Goal: Transaction & Acquisition: Purchase product/service

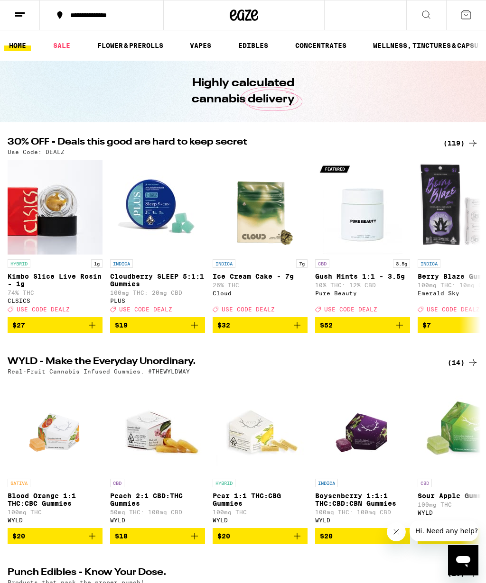
click at [451, 145] on div "(119)" at bounding box center [460, 142] width 35 height 11
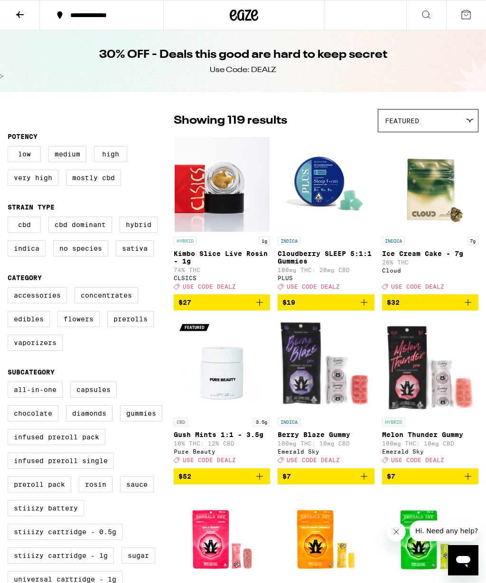
click at [42, 398] on label "All-In-One" at bounding box center [35, 390] width 55 height 16
click at [10, 384] on input "All-In-One" at bounding box center [9, 383] width 0 height 0
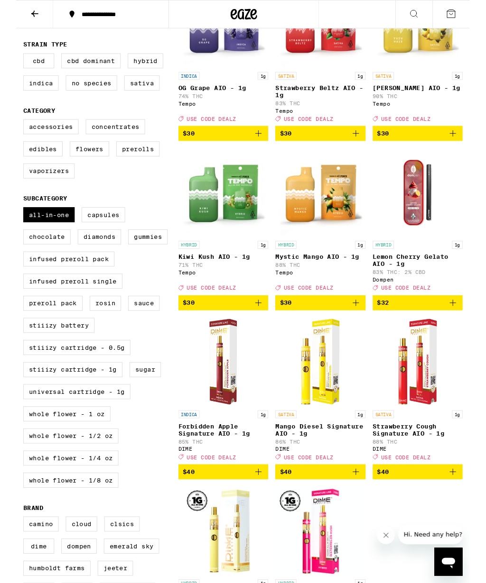
scroll to position [158, 0]
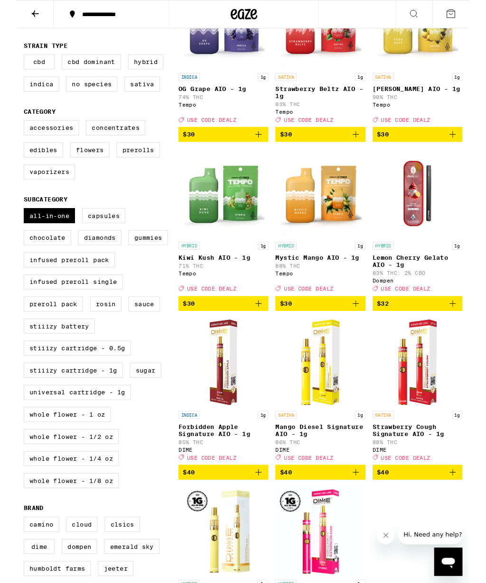
click at [39, 239] on label "All-In-One" at bounding box center [35, 231] width 55 height 16
click at [10, 225] on input "All-In-One" at bounding box center [9, 225] width 0 height 0
checkbox input "false"
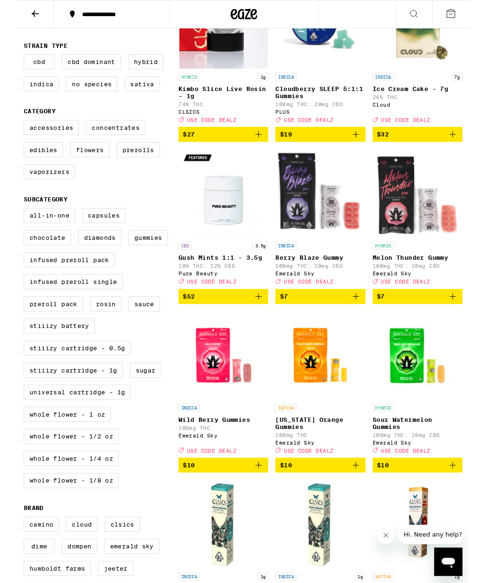
click at [82, 429] on label "Universal Cartridge - 1g" at bounding box center [65, 421] width 115 height 16
click at [10, 225] on input "Universal Cartridge - 1g" at bounding box center [9, 225] width 0 height 0
checkbox input "true"
